Goal: Task Accomplishment & Management: Use online tool/utility

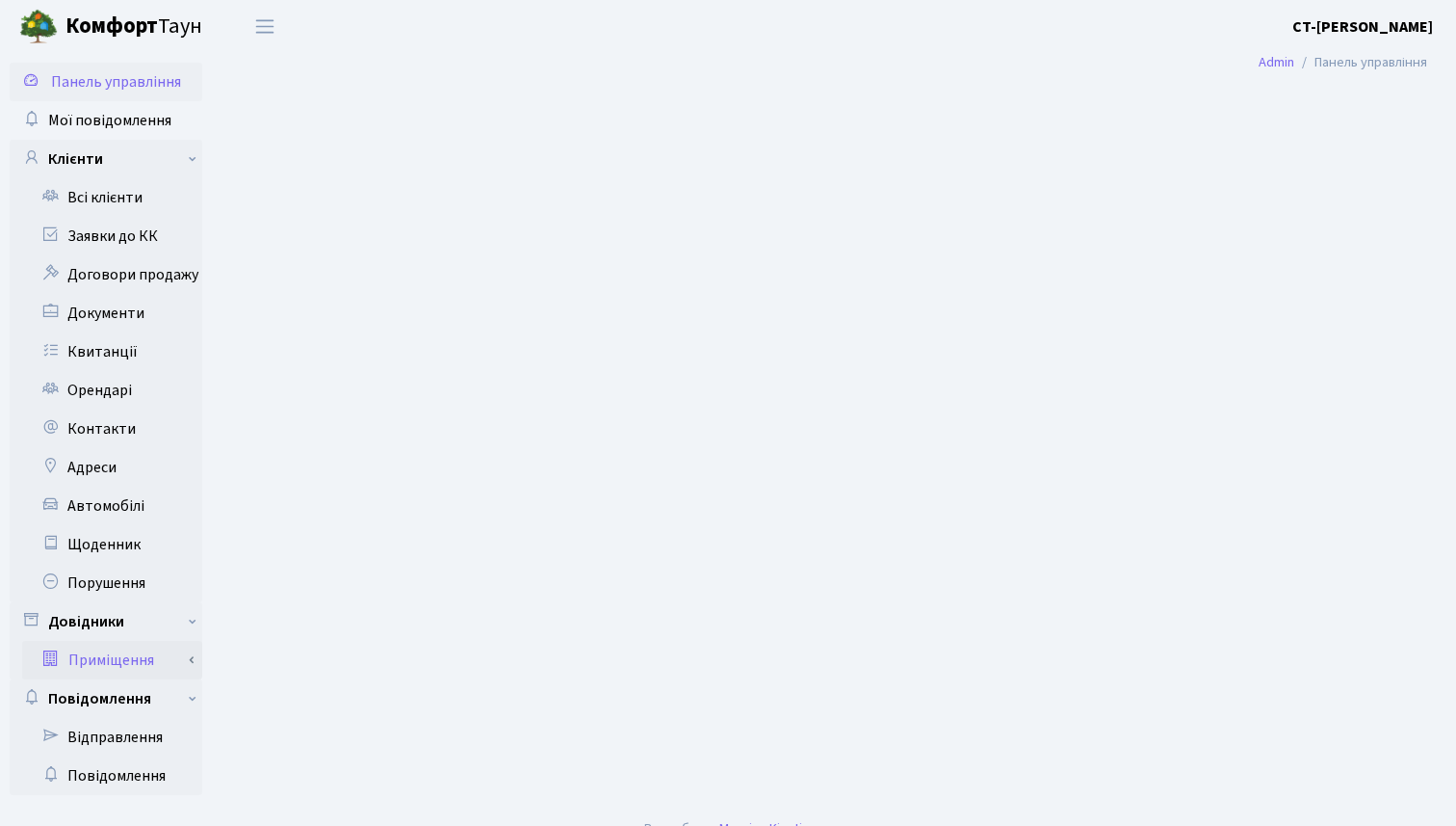
click at [132, 655] on link "Приміщення" at bounding box center [112, 660] width 181 height 39
click at [144, 696] on link "Всі приміщення" at bounding box center [112, 698] width 181 height 39
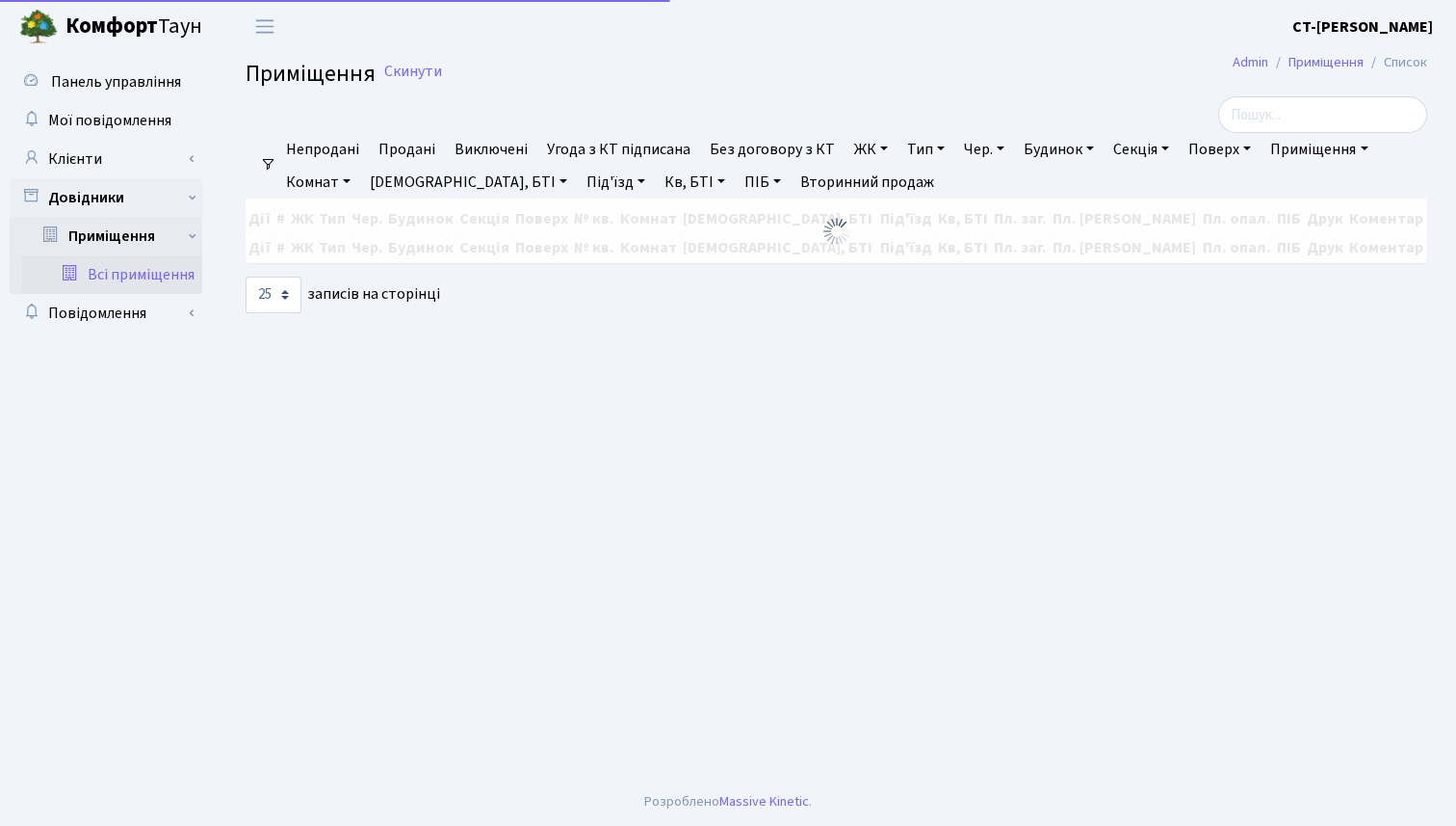
select select "25"
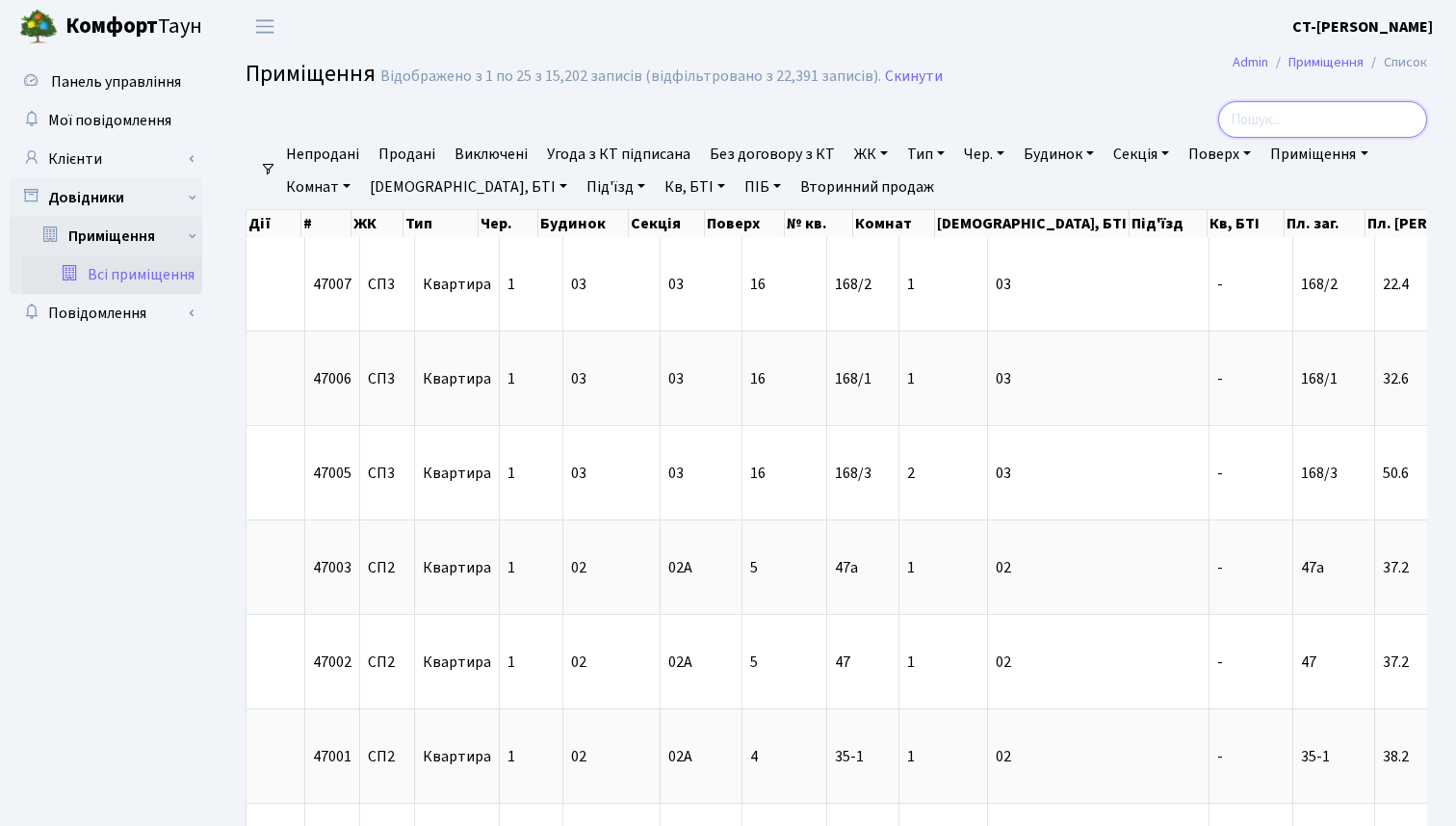
click at [1321, 125] on input "search" at bounding box center [1323, 120] width 209 height 37
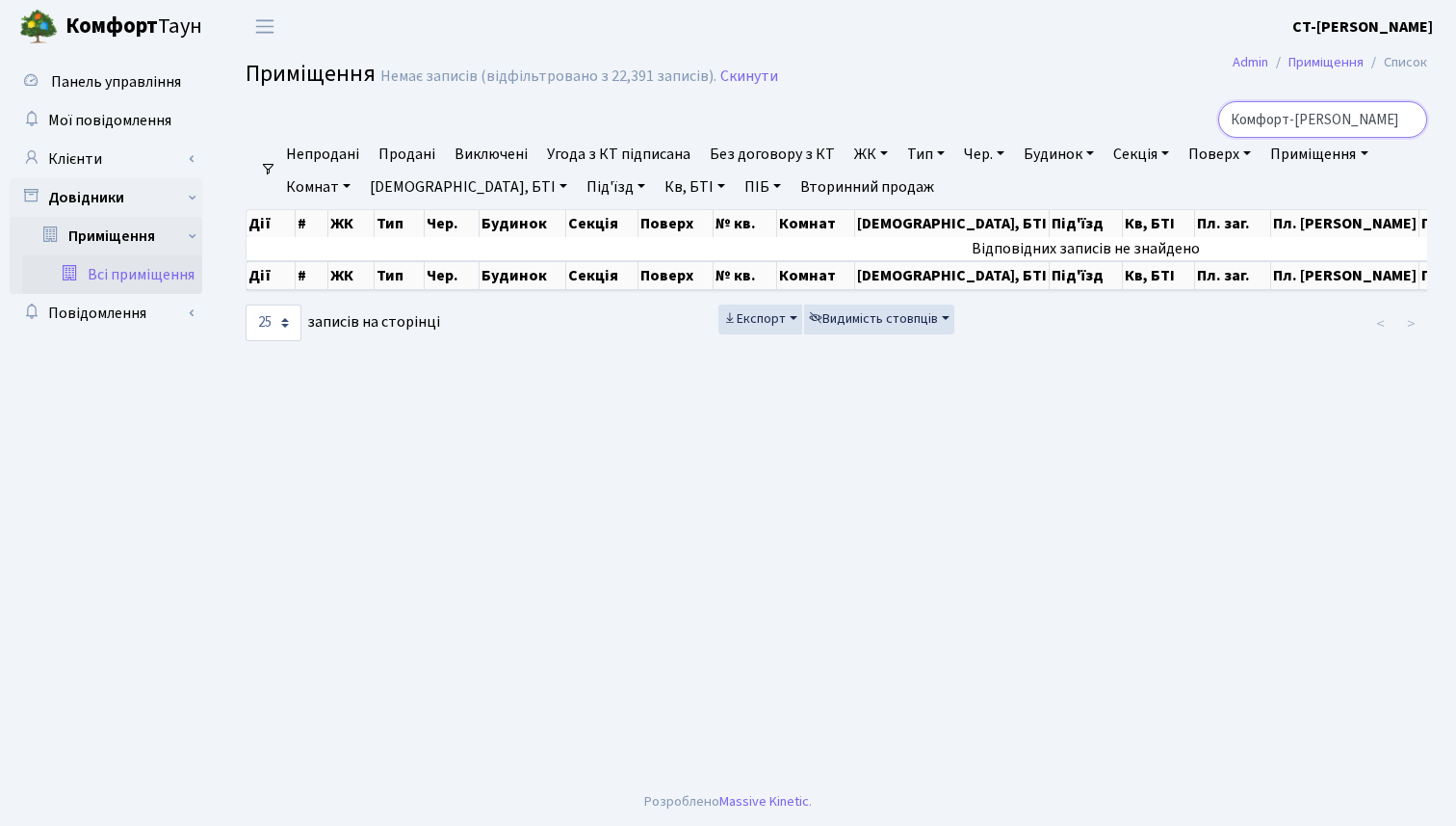
scroll to position [0, 2]
click at [1307, 127] on input "Комфорт-[PERSON_NAME]" at bounding box center [1323, 120] width 209 height 37
click at [1362, 118] on input "Комфорт-[PERSON_NAME]" at bounding box center [1323, 120] width 209 height 37
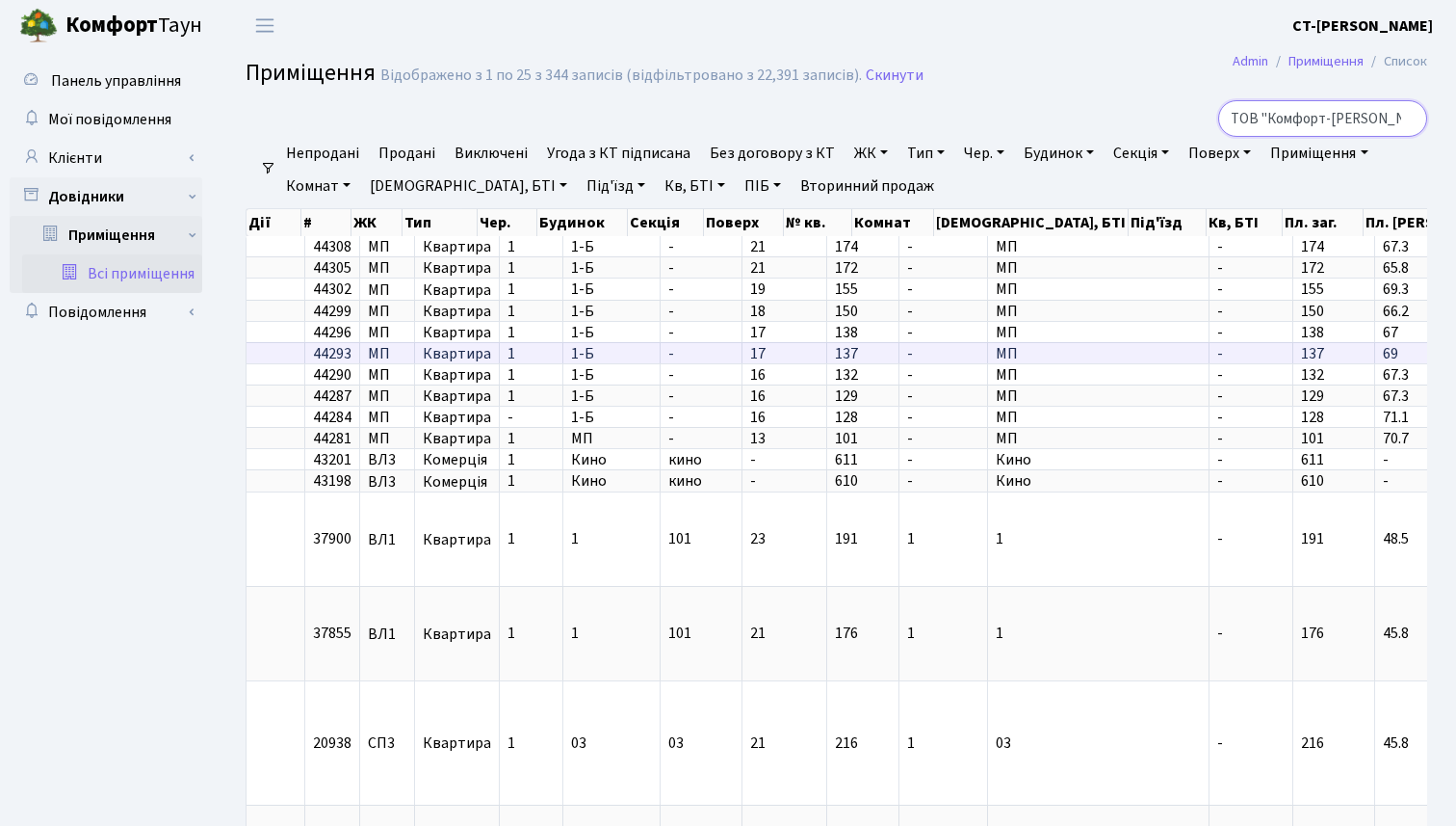
scroll to position [0, 0]
type input "ТОВ "Комфорт-[PERSON_NAME]""
drag, startPoint x: 541, startPoint y: 74, endPoint x: 567, endPoint y: 74, distance: 26.0
click at [567, 74] on div "Відображено з 1 по 25 з 344 записів (відфільтровано з 22,391 записів)." at bounding box center [621, 76] width 482 height 18
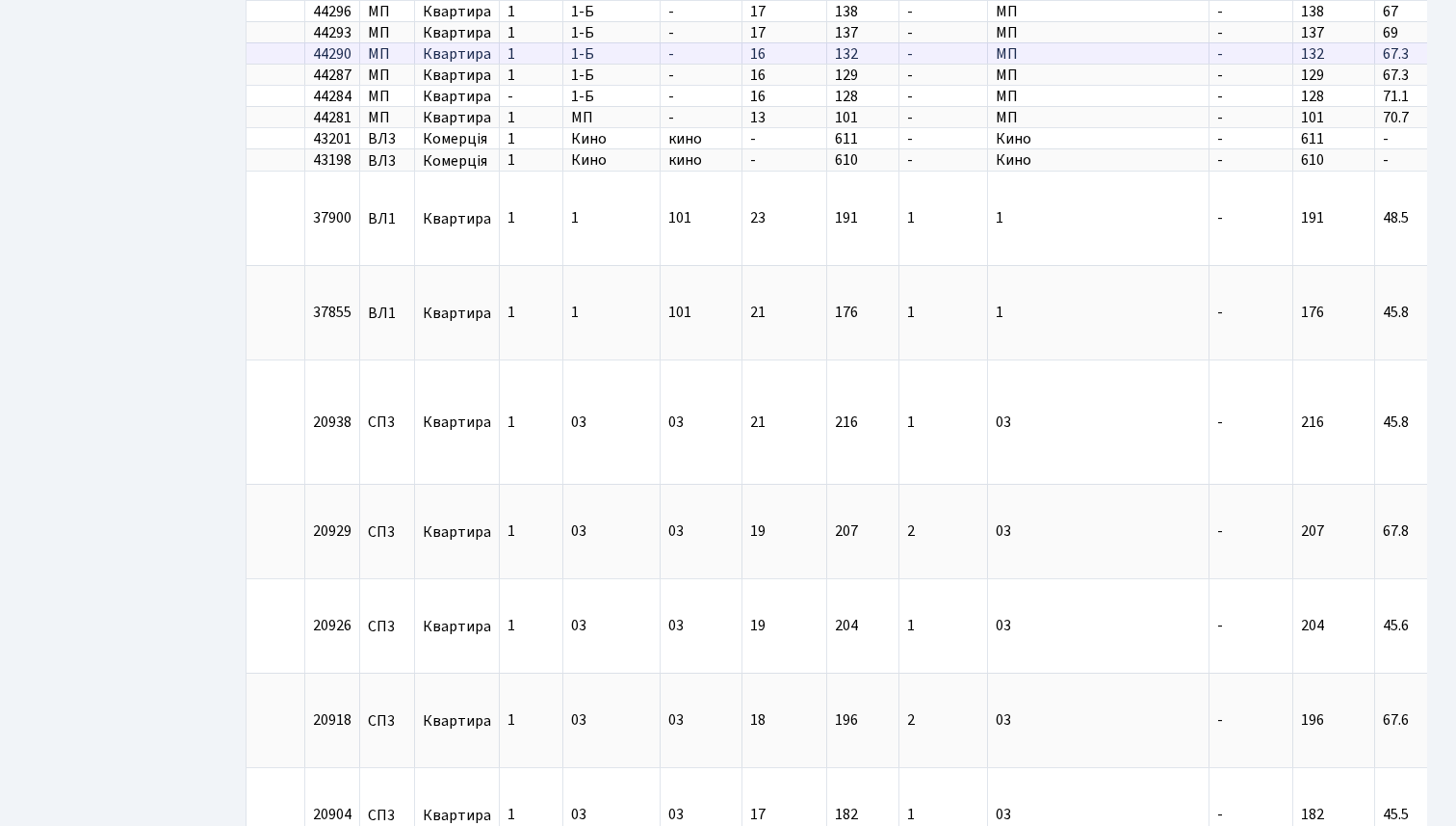
scroll to position [908, 0]
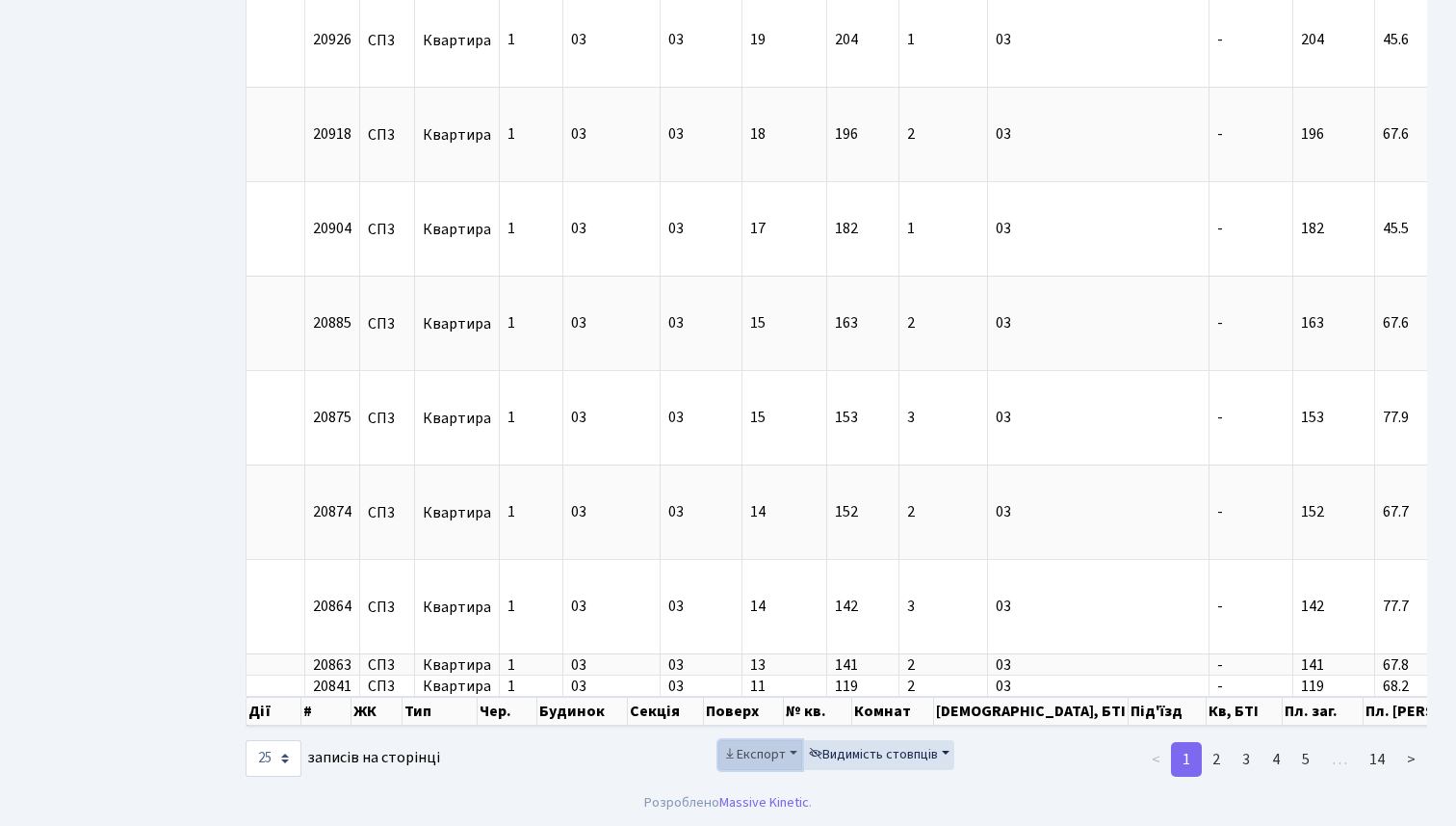
click at [761, 753] on span "Експорт" at bounding box center [754, 755] width 63 height 19
click at [765, 625] on span "Excel" at bounding box center [757, 633] width 32 height 20
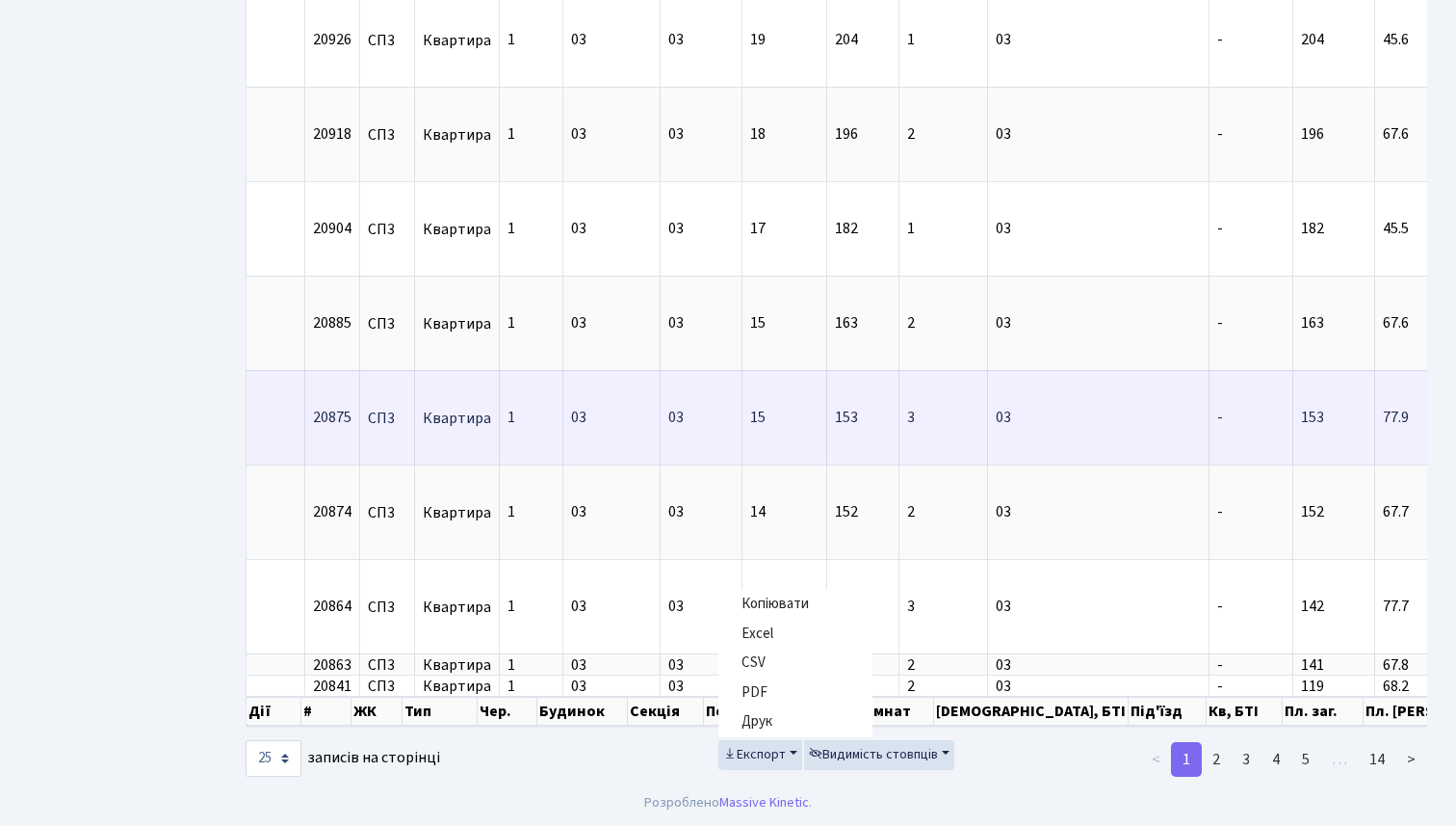
scroll to position [0, 0]
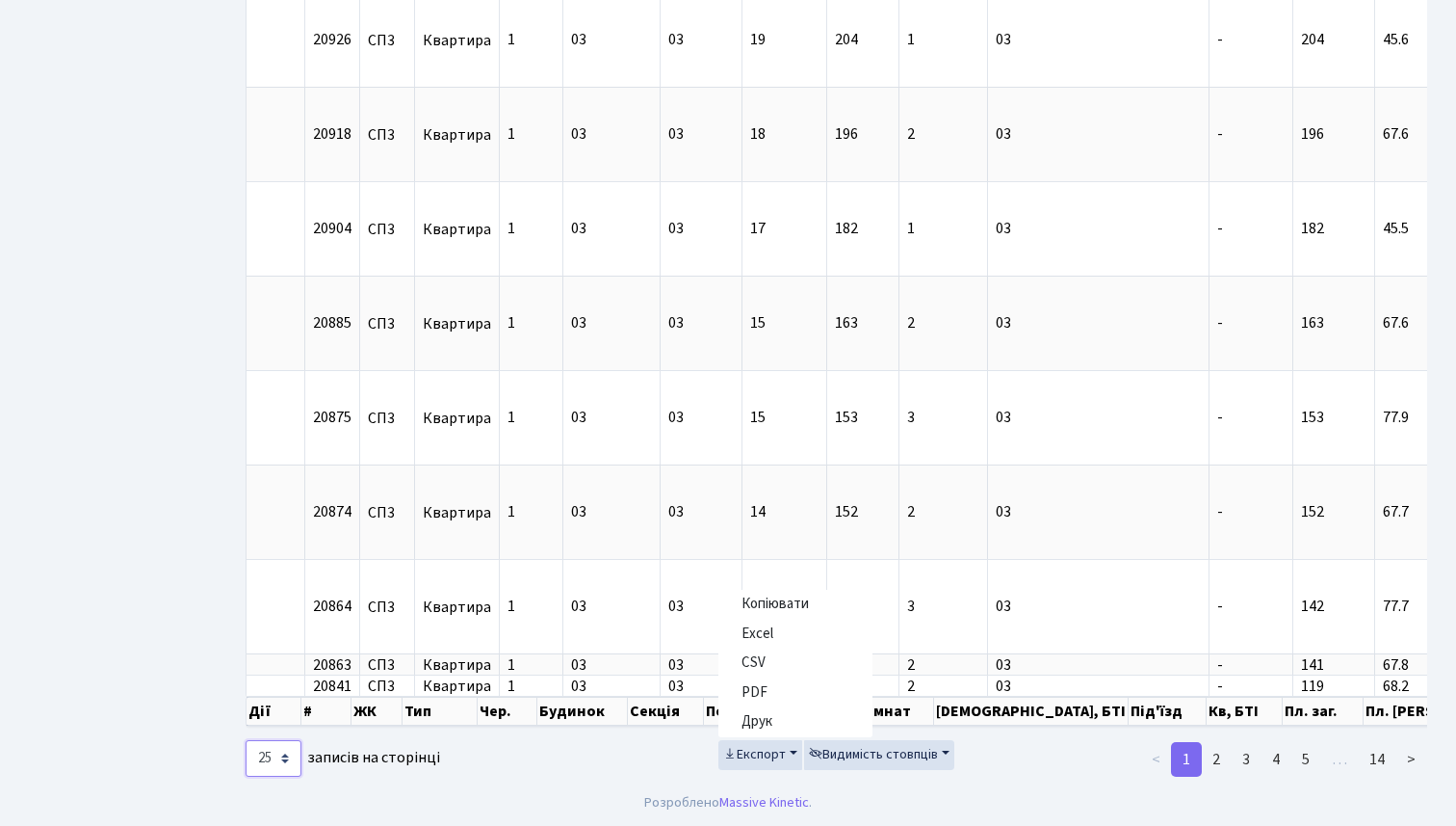
click at [294, 757] on select "10 25 50 100 250 500 1,000" at bounding box center [273, 758] width 56 height 37
select select "1000"
click at [245, 740] on select "10 25 50 100 250 500 1,000" at bounding box center [273, 758] width 56 height 37
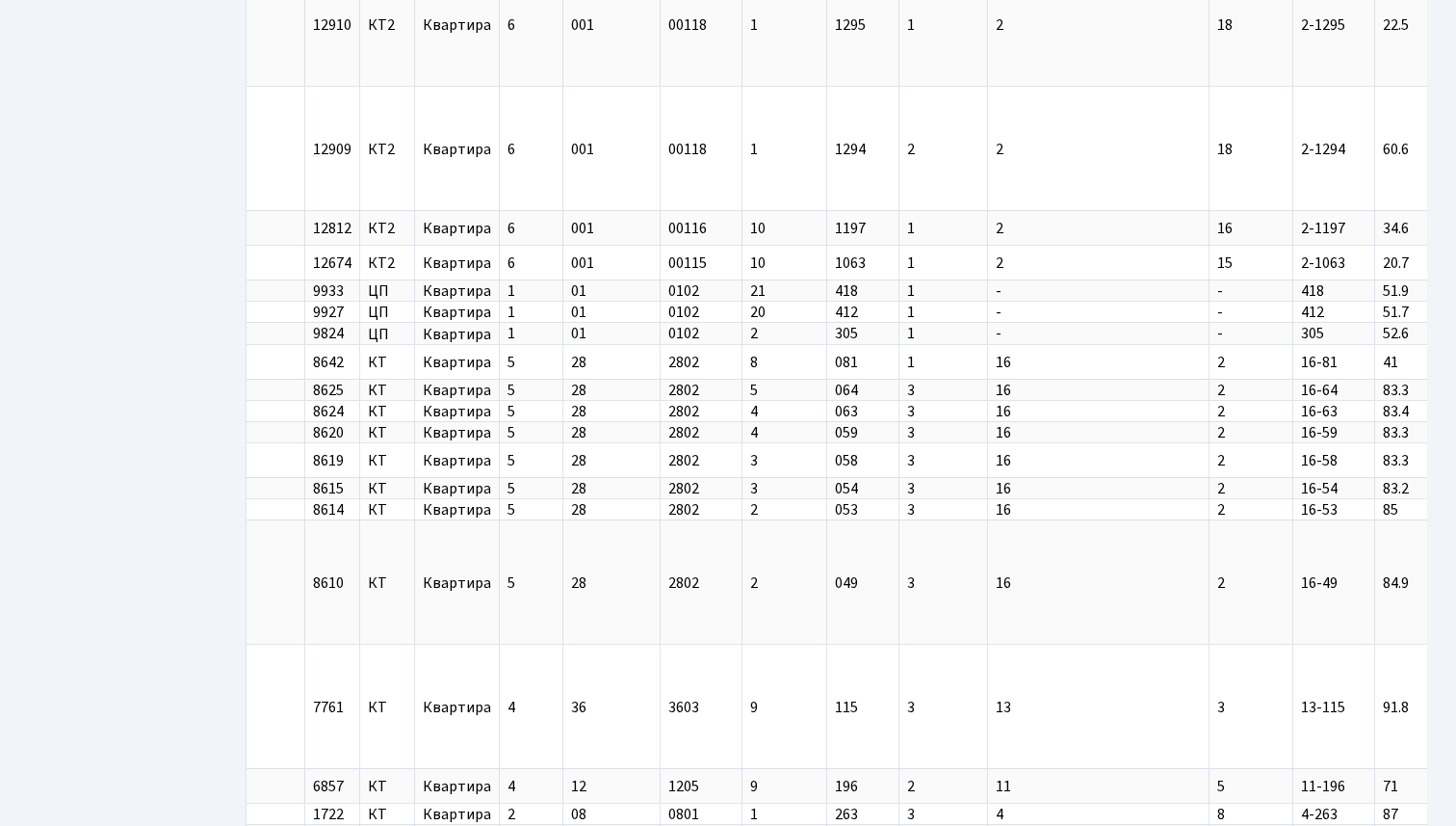
scroll to position [17433, 0]
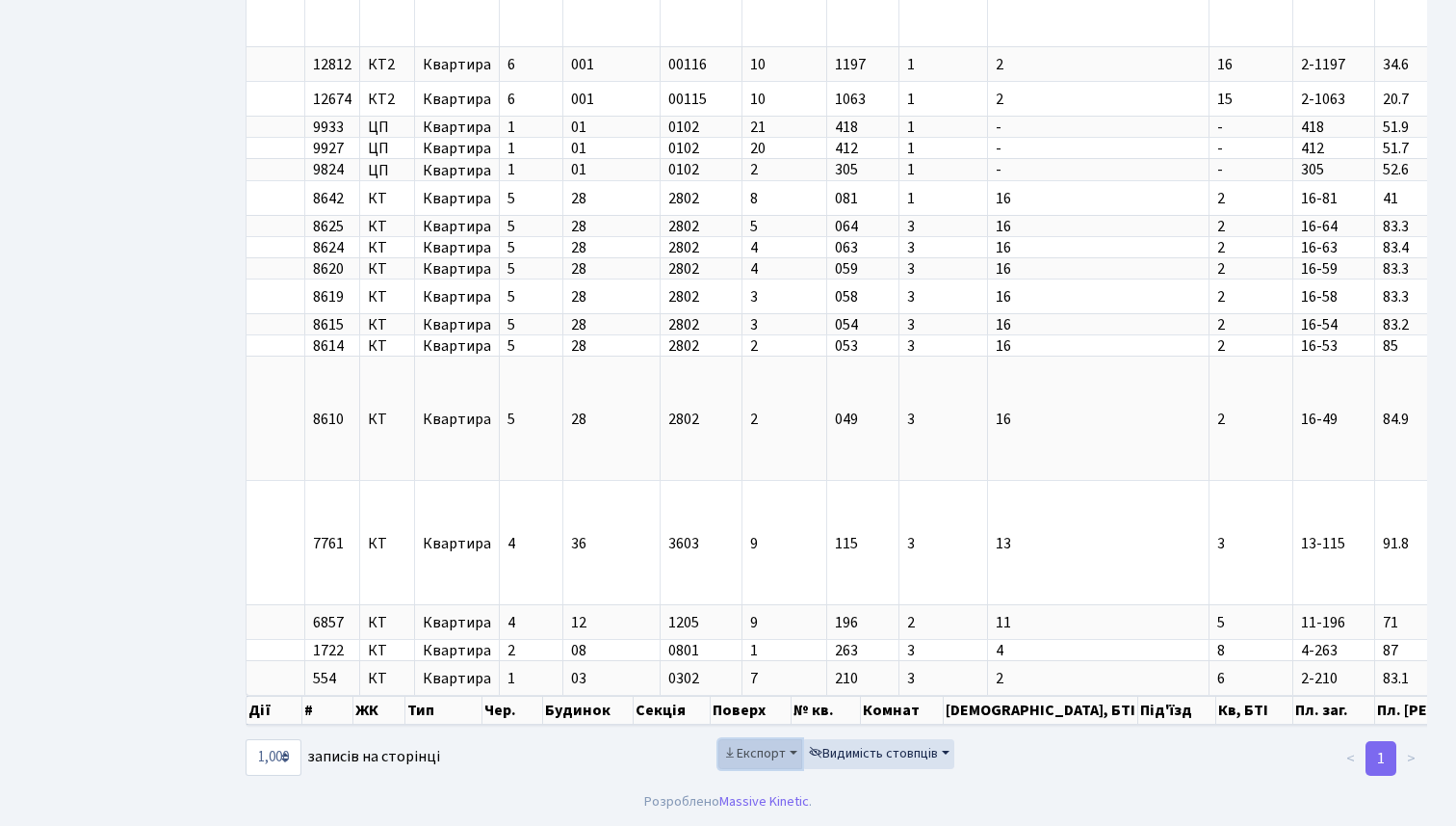
click at [761, 752] on span "Експорт" at bounding box center [754, 754] width 63 height 19
click at [767, 636] on span "Excel" at bounding box center [757, 632] width 32 height 20
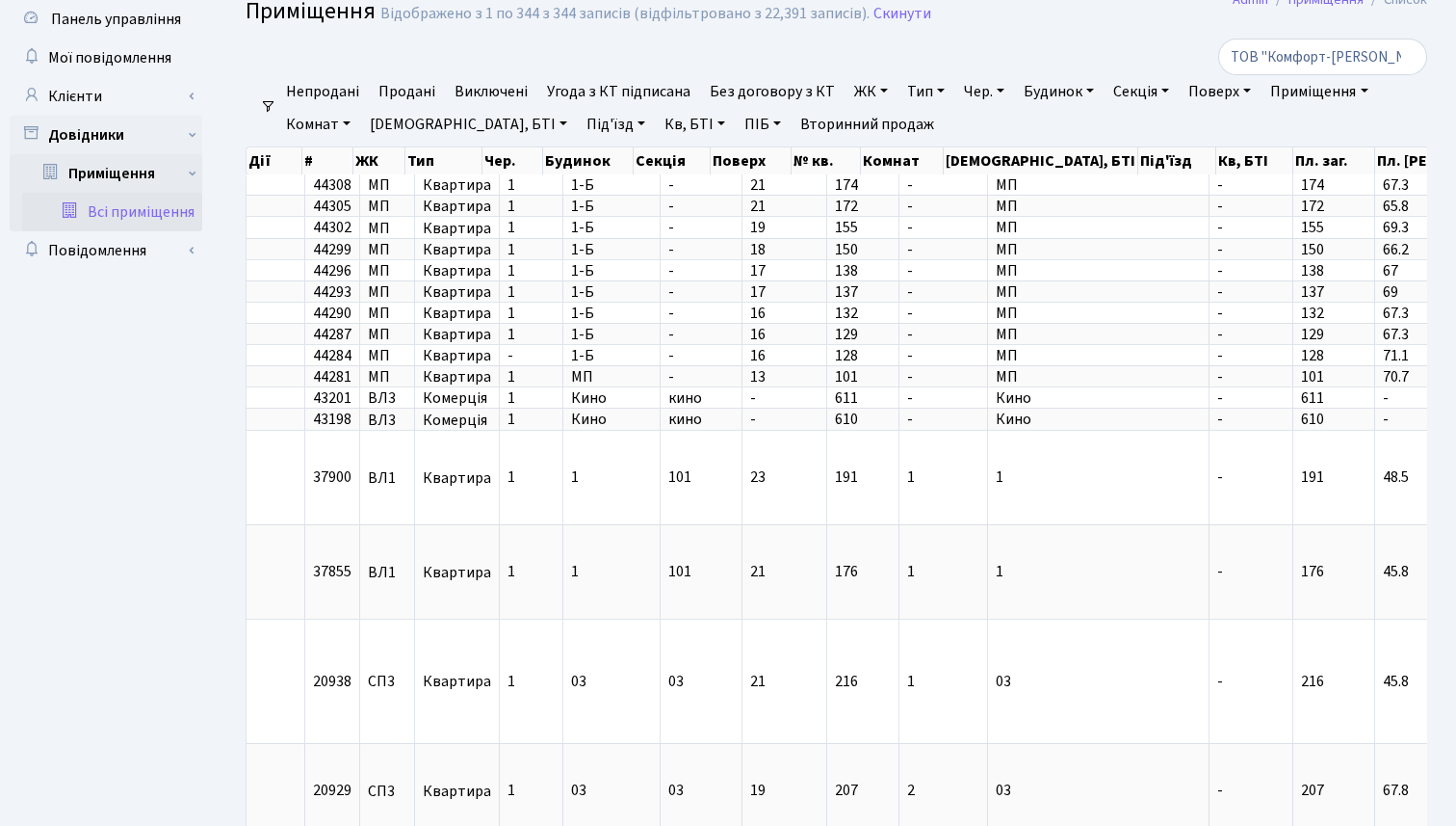
scroll to position [0, 0]
